Goal: Check status: Check status

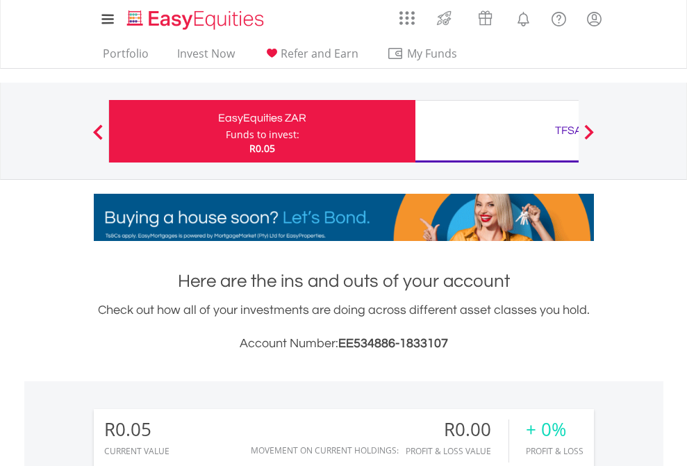
click at [226, 131] on div "Funds to invest:" at bounding box center [263, 135] width 74 height 14
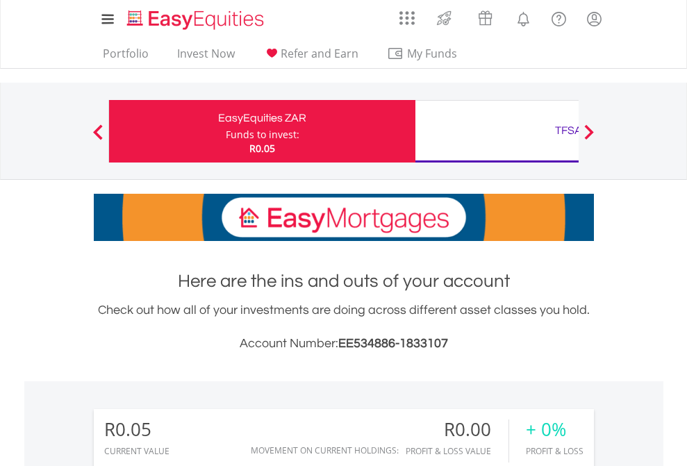
scroll to position [133, 218]
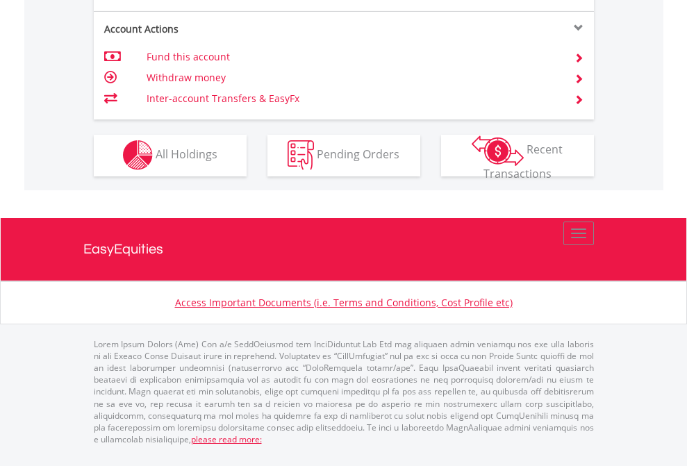
scroll to position [1299, 0]
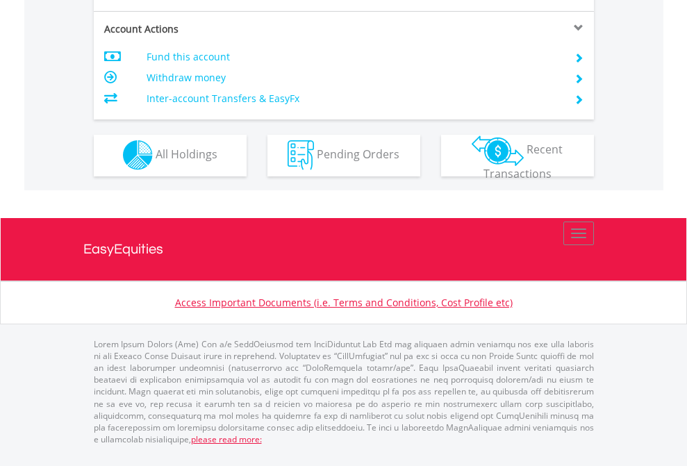
scroll to position [1299, 0]
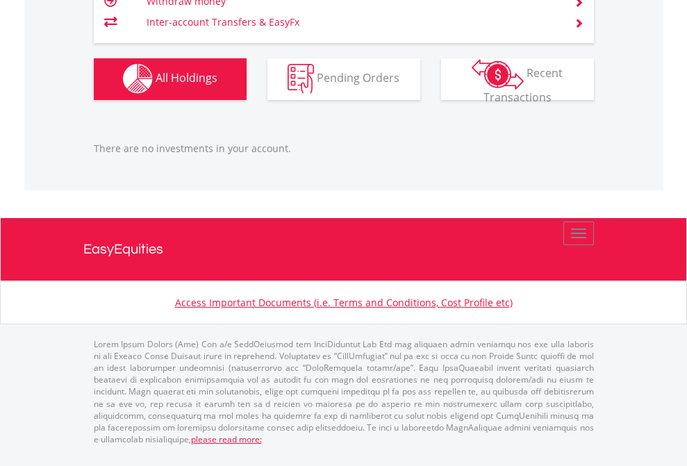
scroll to position [133, 218]
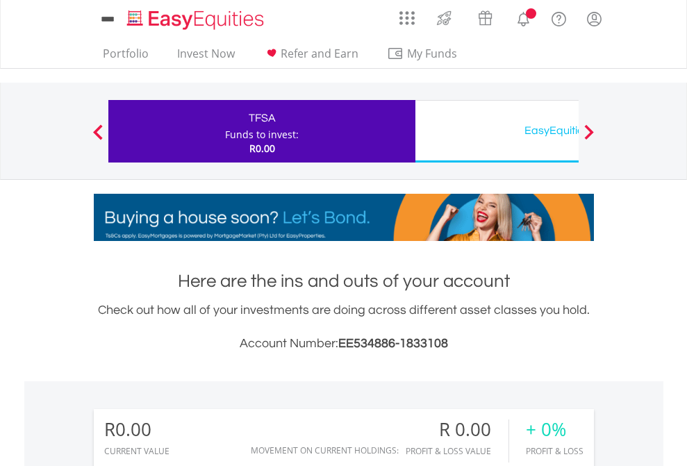
scroll to position [133, 218]
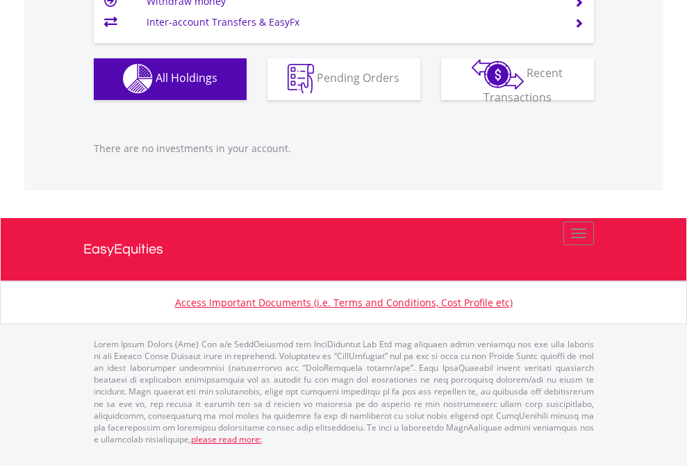
scroll to position [1375, 0]
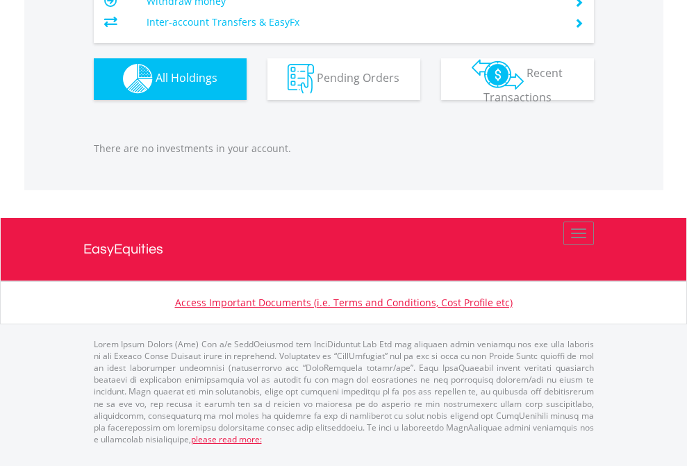
scroll to position [133, 218]
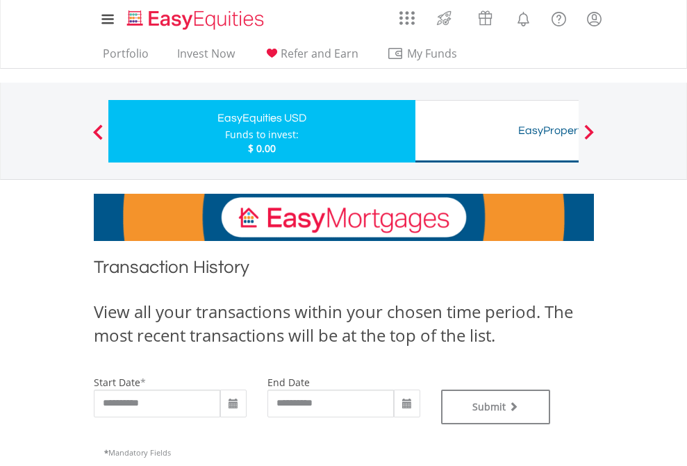
type input "**********"
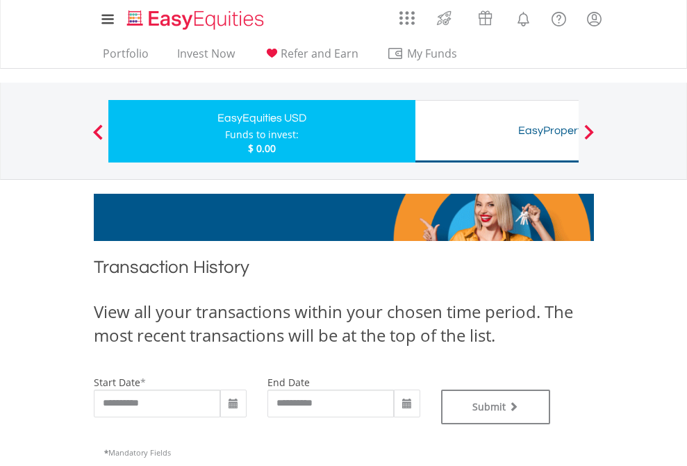
type input "**********"
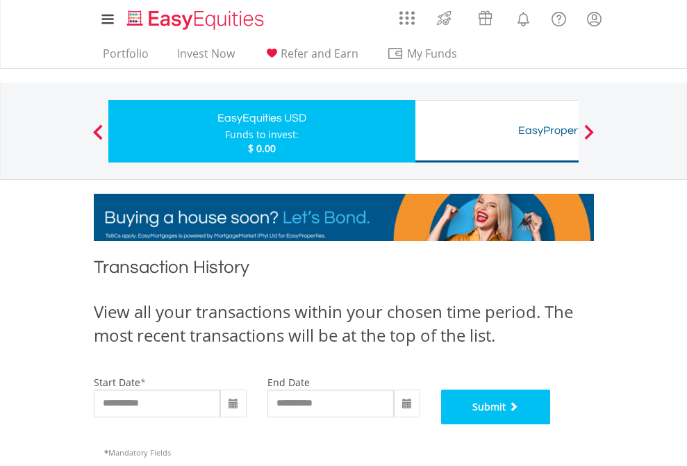
click at [551, 424] on button "Submit" at bounding box center [496, 407] width 110 height 35
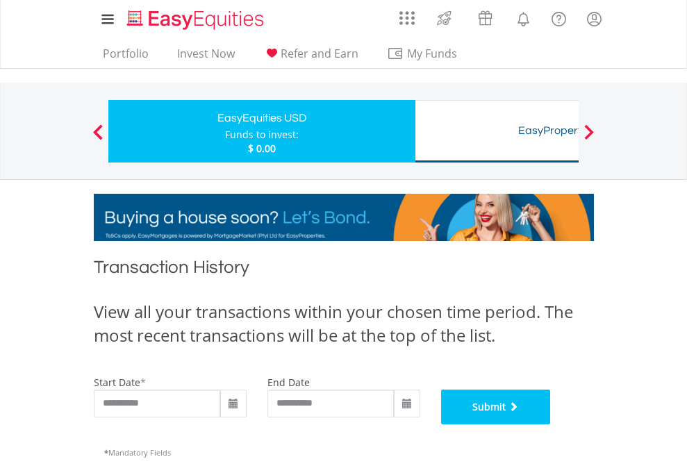
scroll to position [563, 0]
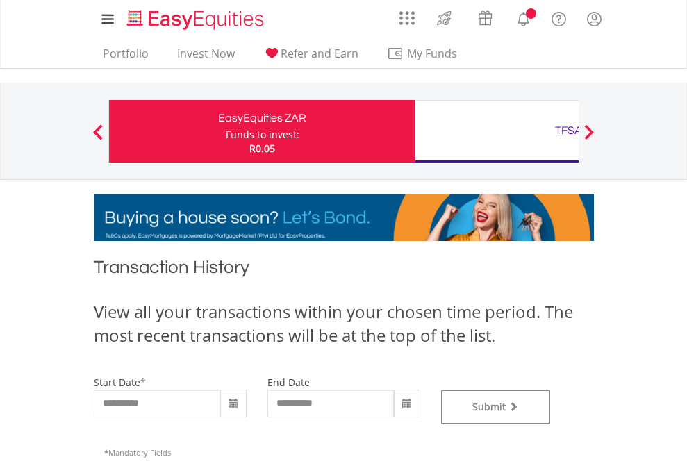
click at [497, 131] on div "TFSA" at bounding box center [569, 130] width 290 height 19
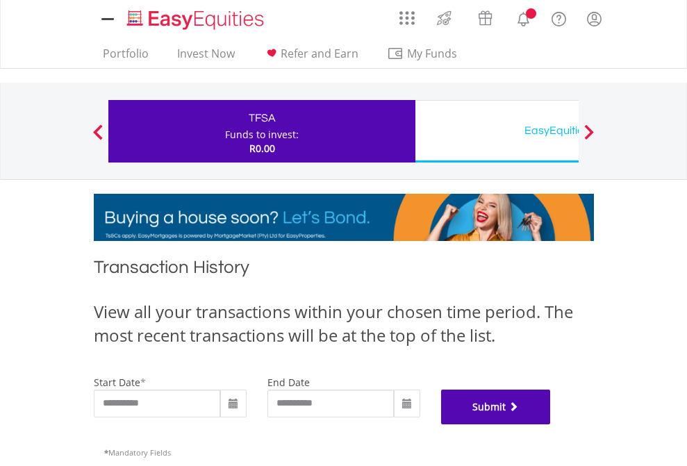
click at [551, 424] on button "Submit" at bounding box center [496, 407] width 110 height 35
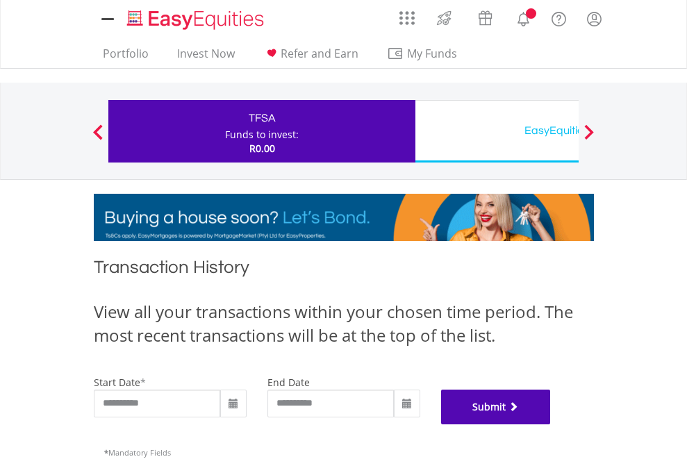
scroll to position [563, 0]
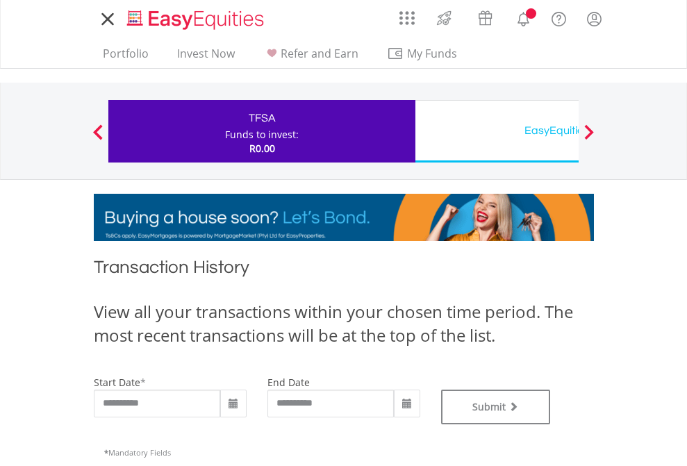
click at [497, 131] on div "EasyEquities USD" at bounding box center [569, 130] width 290 height 19
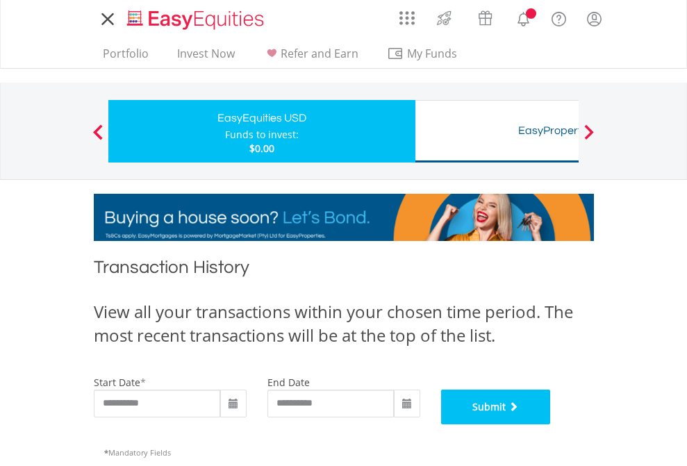
click at [551, 424] on button "Submit" at bounding box center [496, 407] width 110 height 35
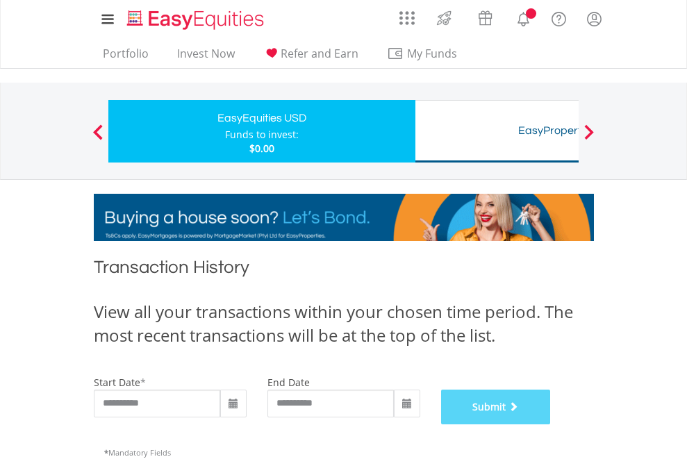
scroll to position [563, 0]
